Goal: Find specific page/section: Find specific page/section

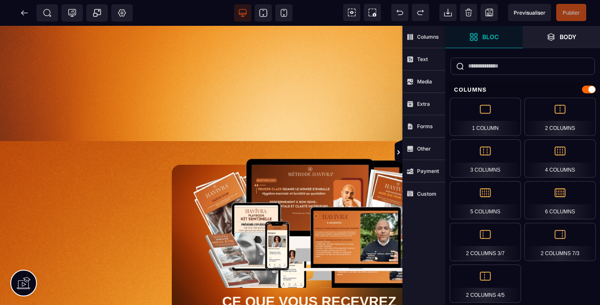
scroll to position [4307, 0]
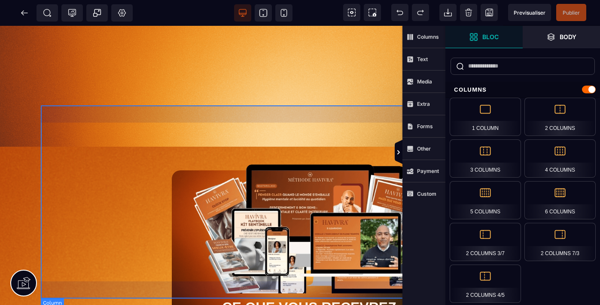
click at [208, 115] on div "TEMOIGNAGES" at bounding box center [309, 44] width 537 height 192
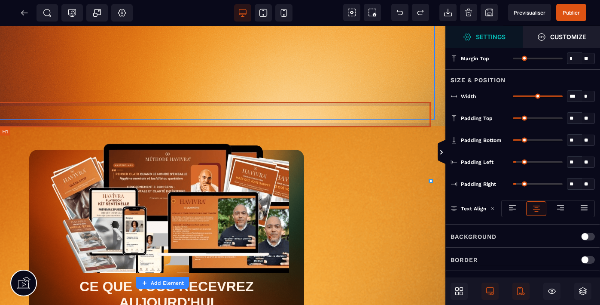
scroll to position [4328, 139]
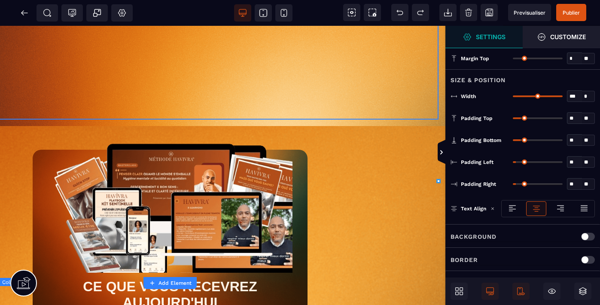
click at [308, 95] on div "TEMOIGNAGES" at bounding box center [170, 23] width 537 height 192
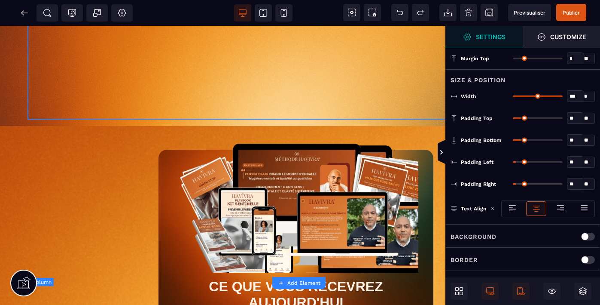
scroll to position [4328, 0]
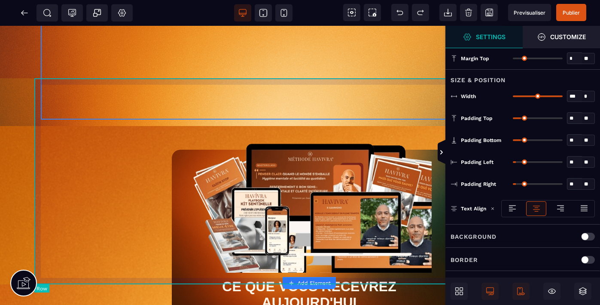
click at [45, 126] on div "TEMOIGNAGES" at bounding box center [309, 23] width 550 height 205
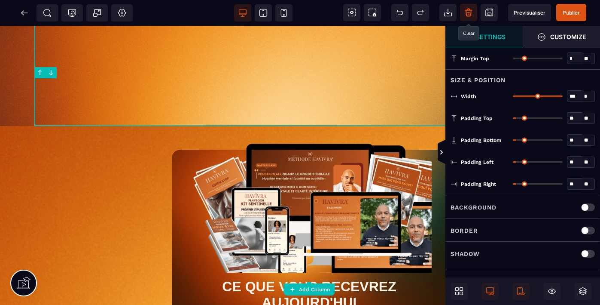
click at [468, 12] on icon at bounding box center [468, 12] width 9 height 9
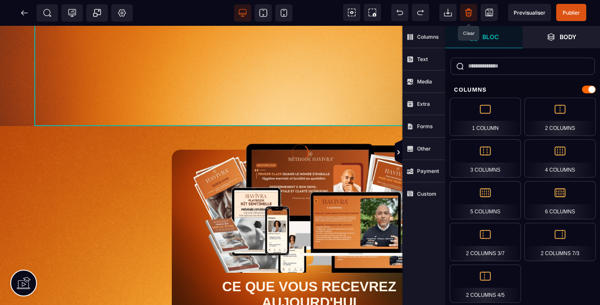
scroll to position [300, 0]
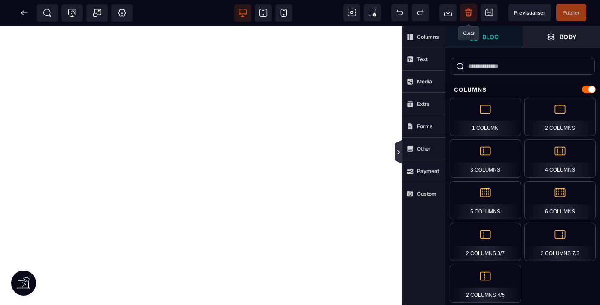
click at [398, 149] on icon at bounding box center [398, 152] width 7 height 7
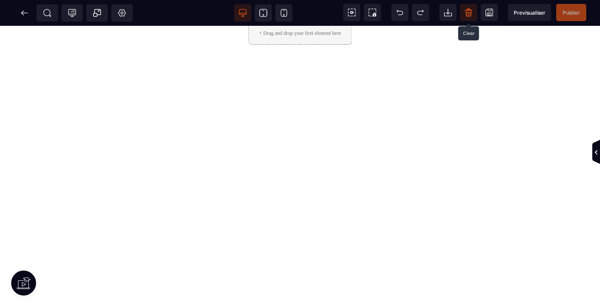
scroll to position [0, 0]
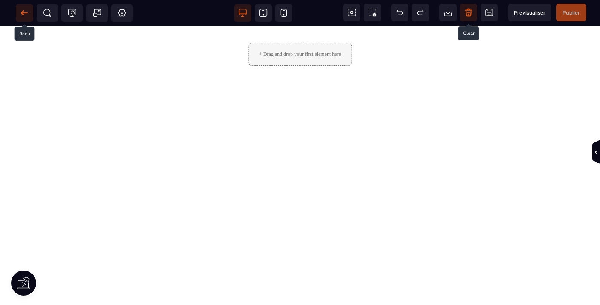
click at [27, 10] on icon at bounding box center [24, 13] width 9 height 9
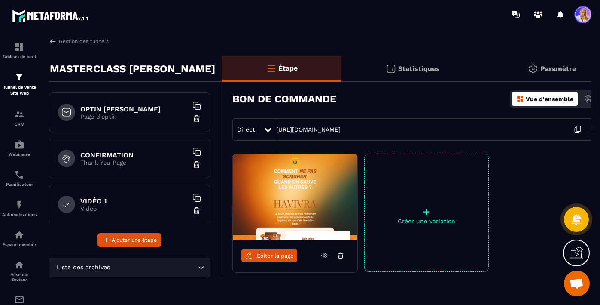
click at [270, 255] on span "Éditer la page" at bounding box center [275, 255] width 37 height 6
